Goal: Navigation & Orientation: Find specific page/section

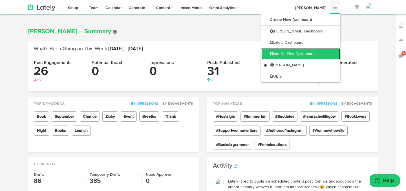
click at [313, 51] on link "lynn9's First Dashboard" at bounding box center [301, 53] width 79 height 11
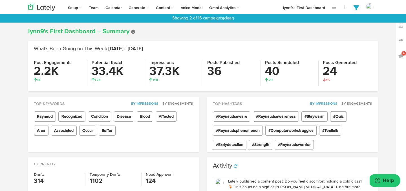
click at [230, 20] on link "(clear)" at bounding box center [228, 18] width 11 height 4
